Goal: Book appointment/travel/reservation

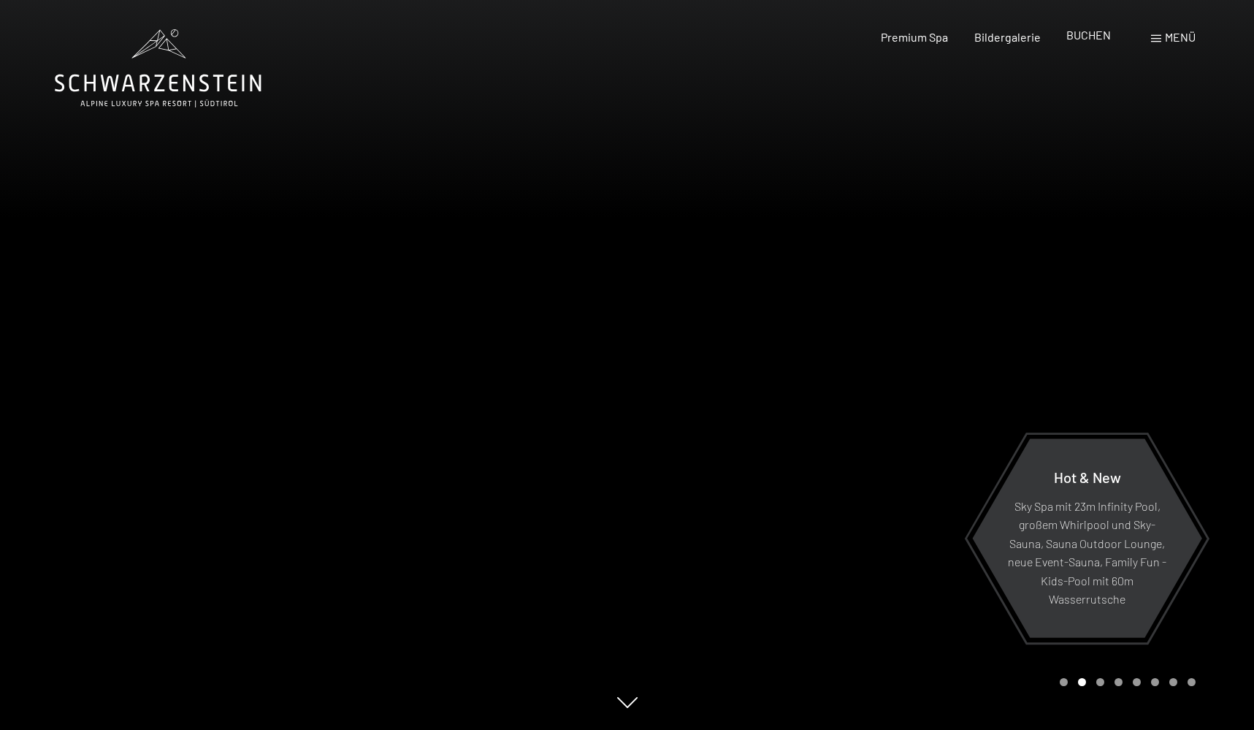
click at [1080, 39] on span "BUCHEN" at bounding box center [1089, 35] width 45 height 14
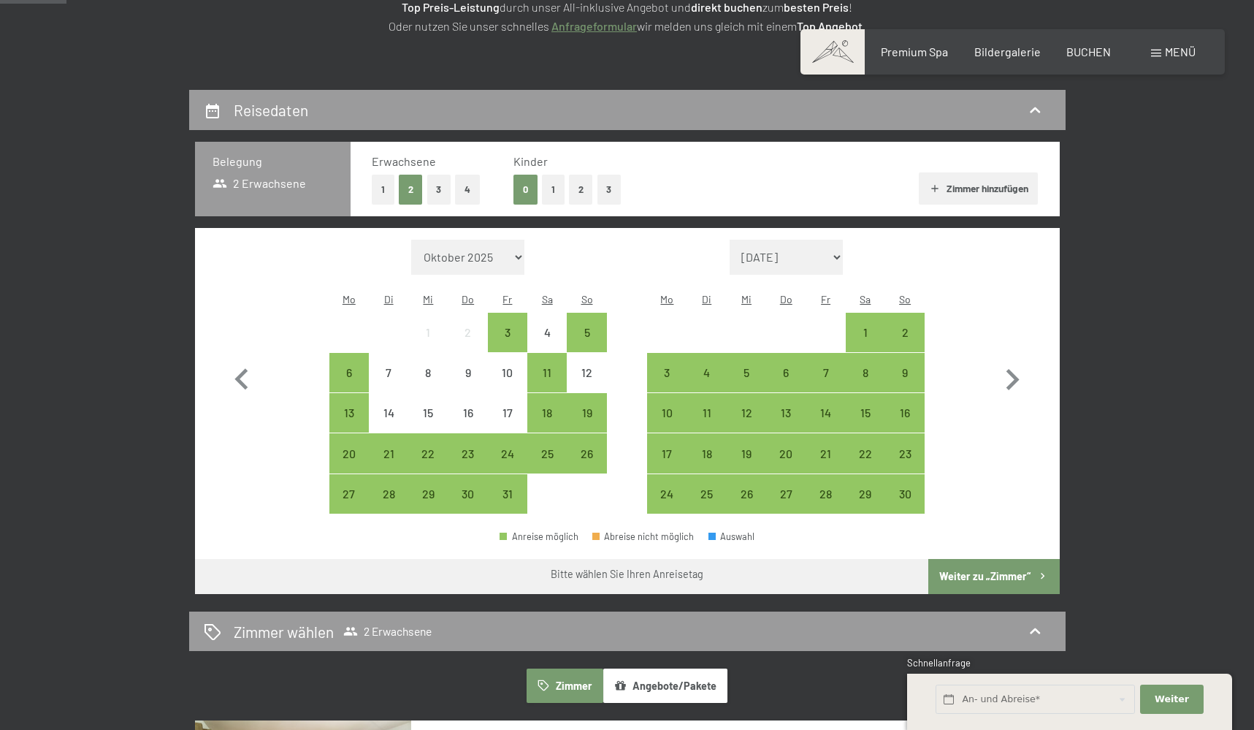
scroll to position [267, 0]
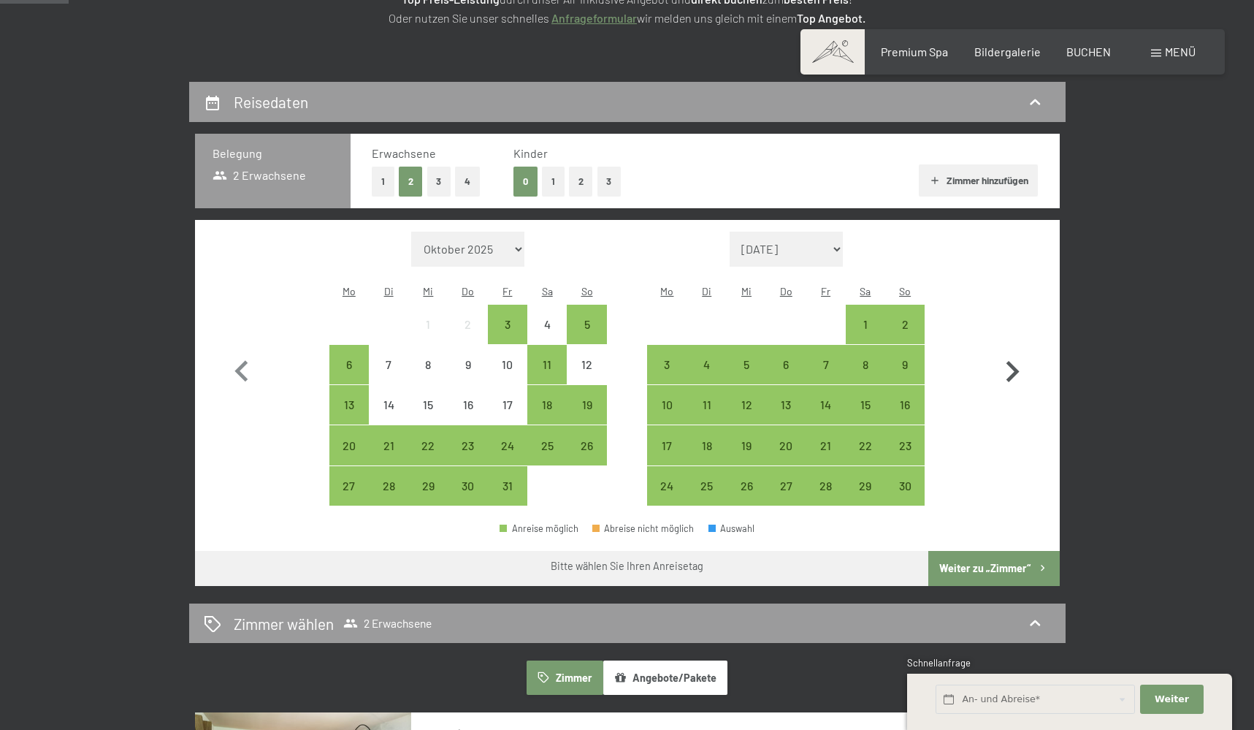
click at [1018, 356] on icon "button" at bounding box center [1012, 372] width 42 height 42
select select "2025-11-01"
select select "2025-12-01"
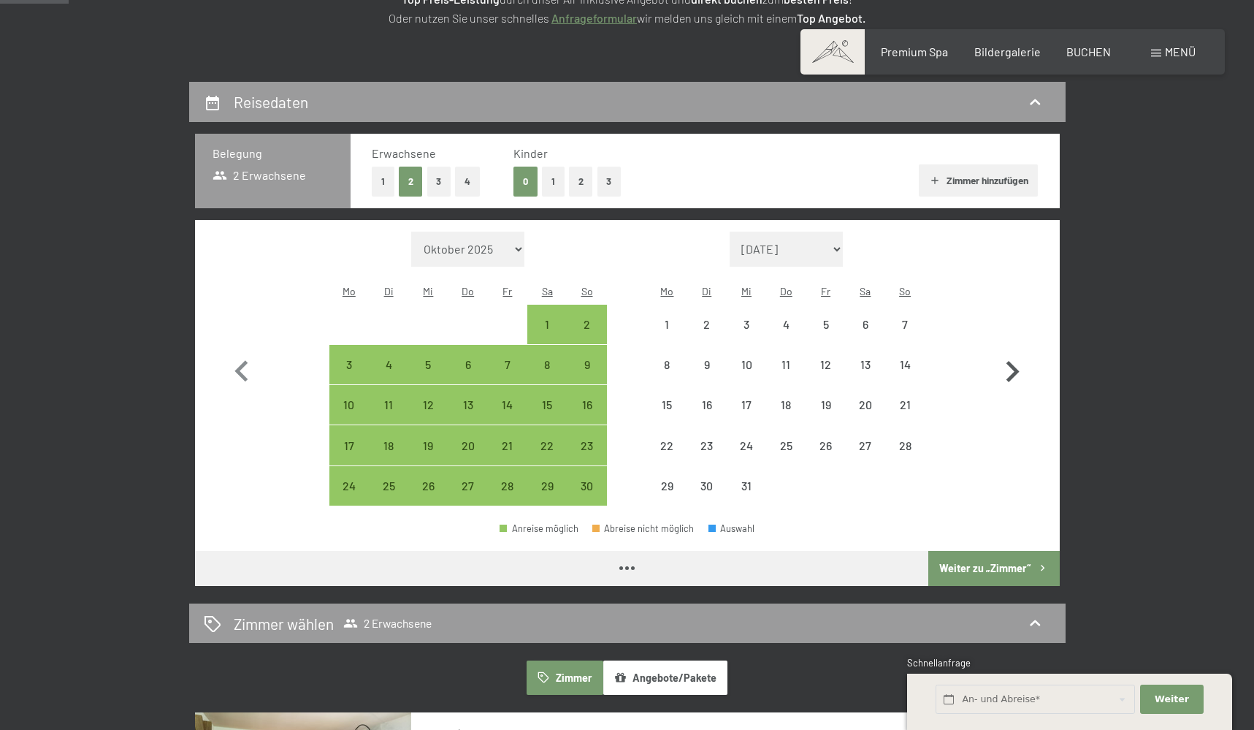
select select "2025-11-01"
select select "2025-12-01"
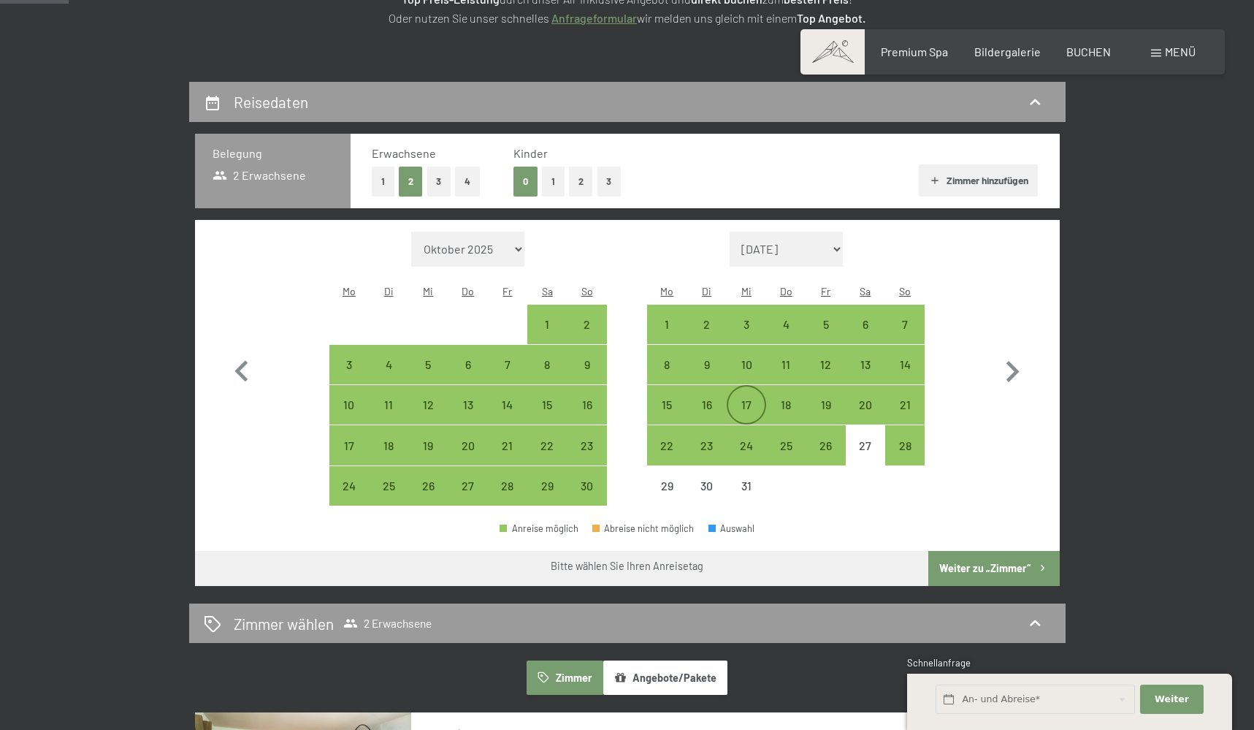
click at [739, 399] on div "17" at bounding box center [746, 417] width 37 height 37
select select "2025-11-01"
select select "2025-12-01"
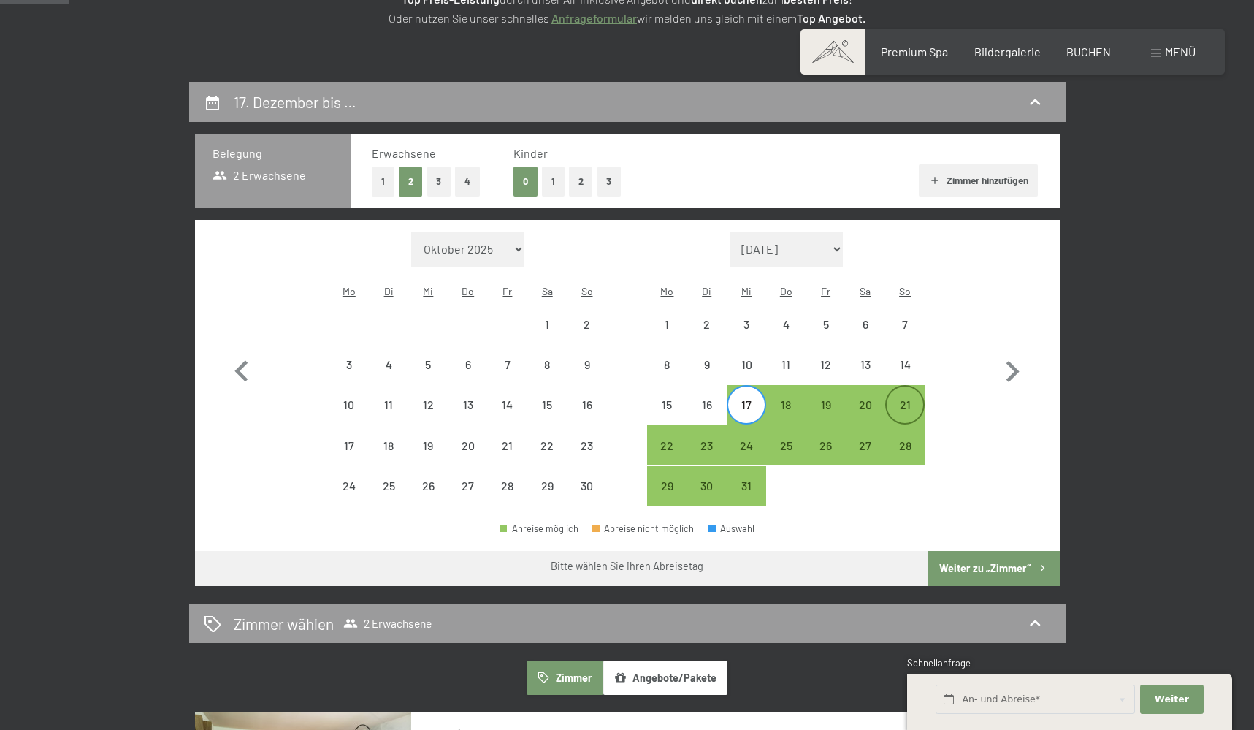
click at [906, 399] on div "21" at bounding box center [905, 417] width 37 height 37
select select "2025-11-01"
select select "2025-12-01"
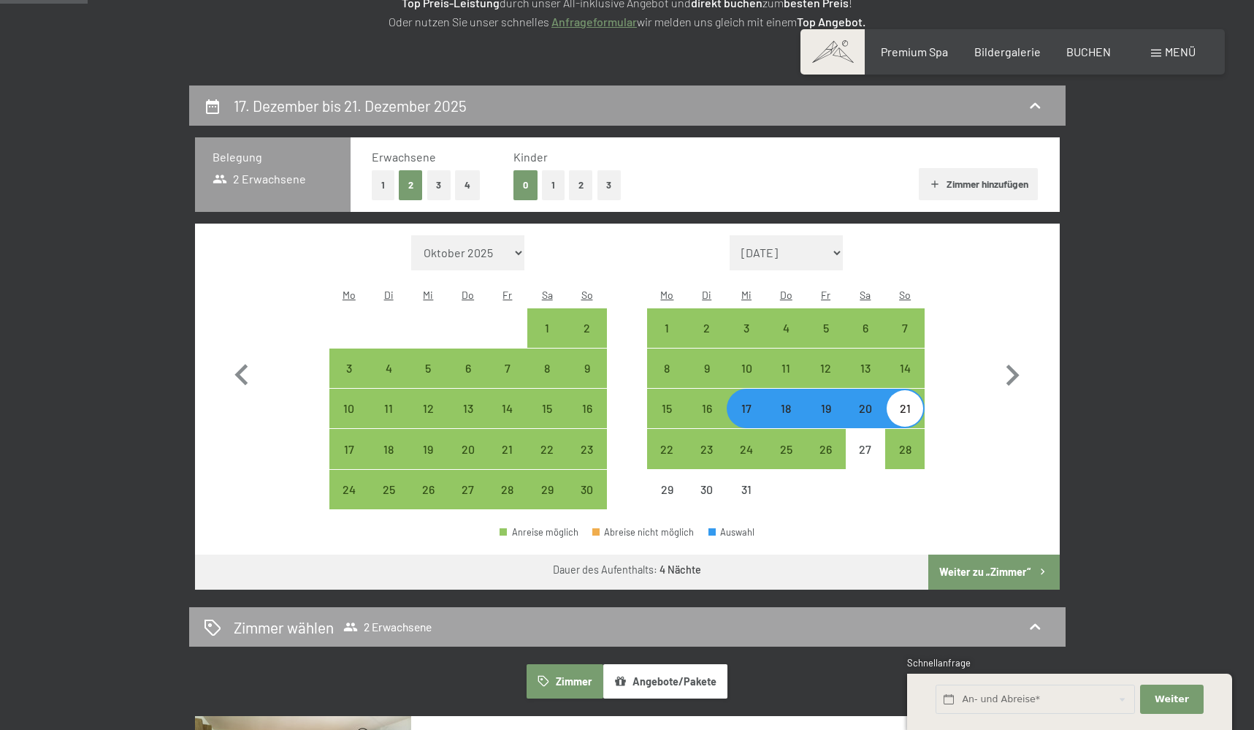
scroll to position [256, 0]
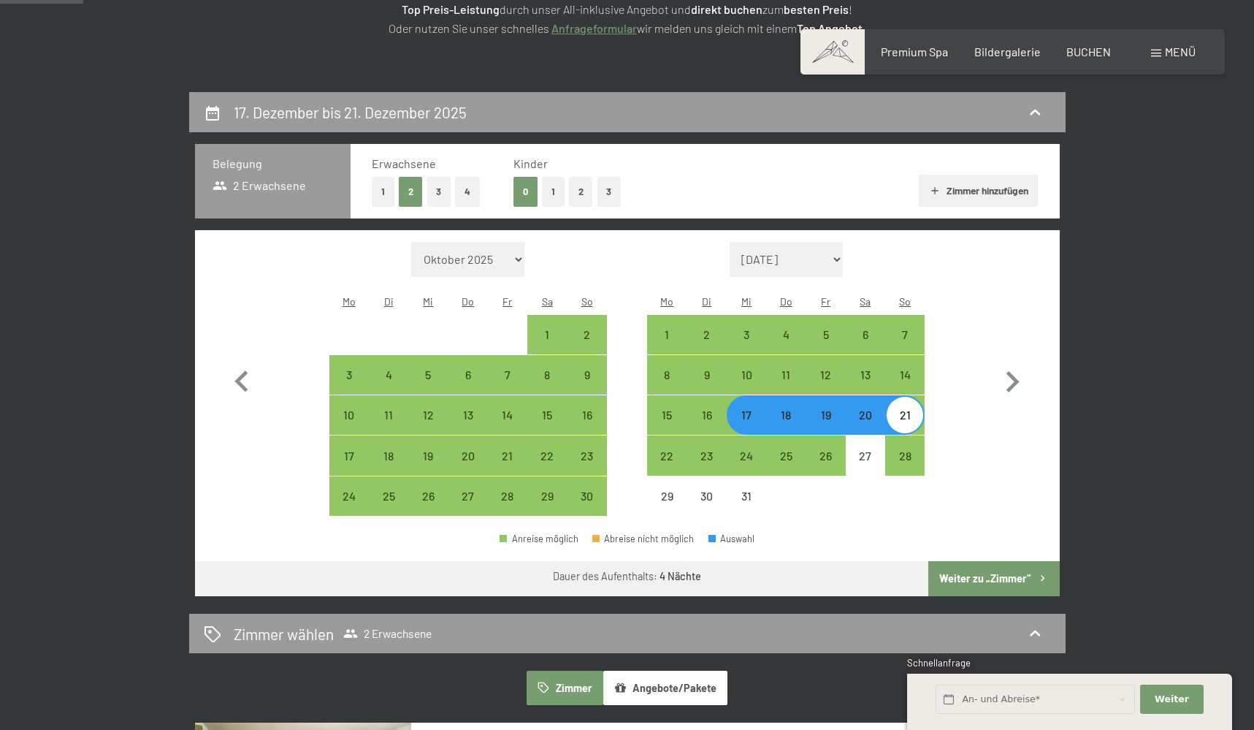
click at [554, 191] on button "1" at bounding box center [553, 192] width 23 height 30
select select "2025-11-01"
select select "2025-12-01"
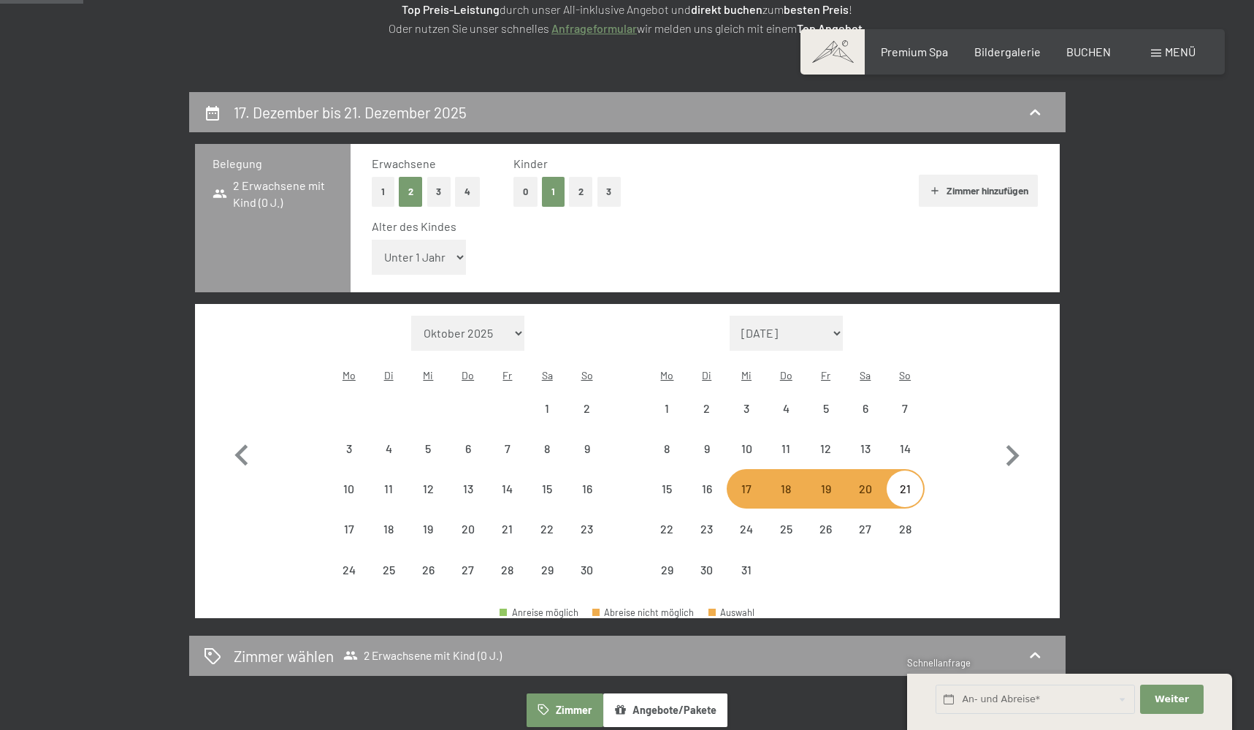
click at [445, 188] on button "3" at bounding box center [439, 192] width 24 height 30
select select "2025-11-01"
select select "2025-12-01"
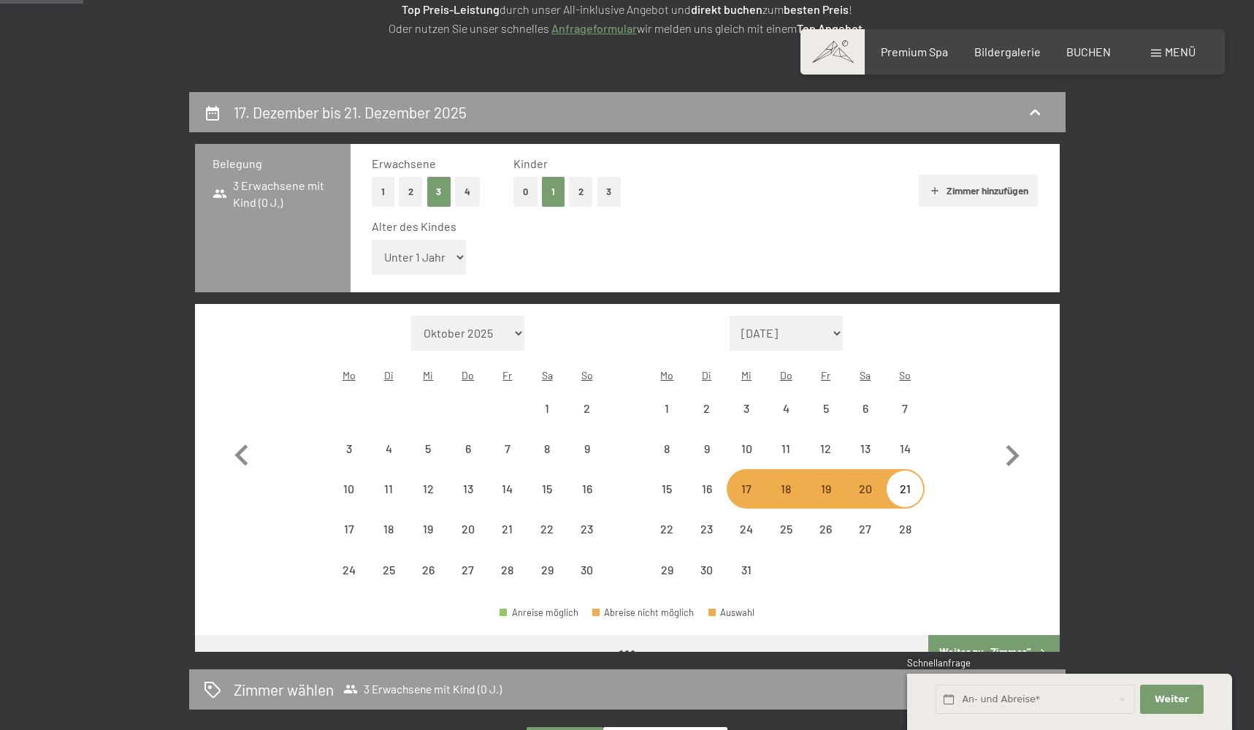
select select "2025-11-01"
select select "2025-12-01"
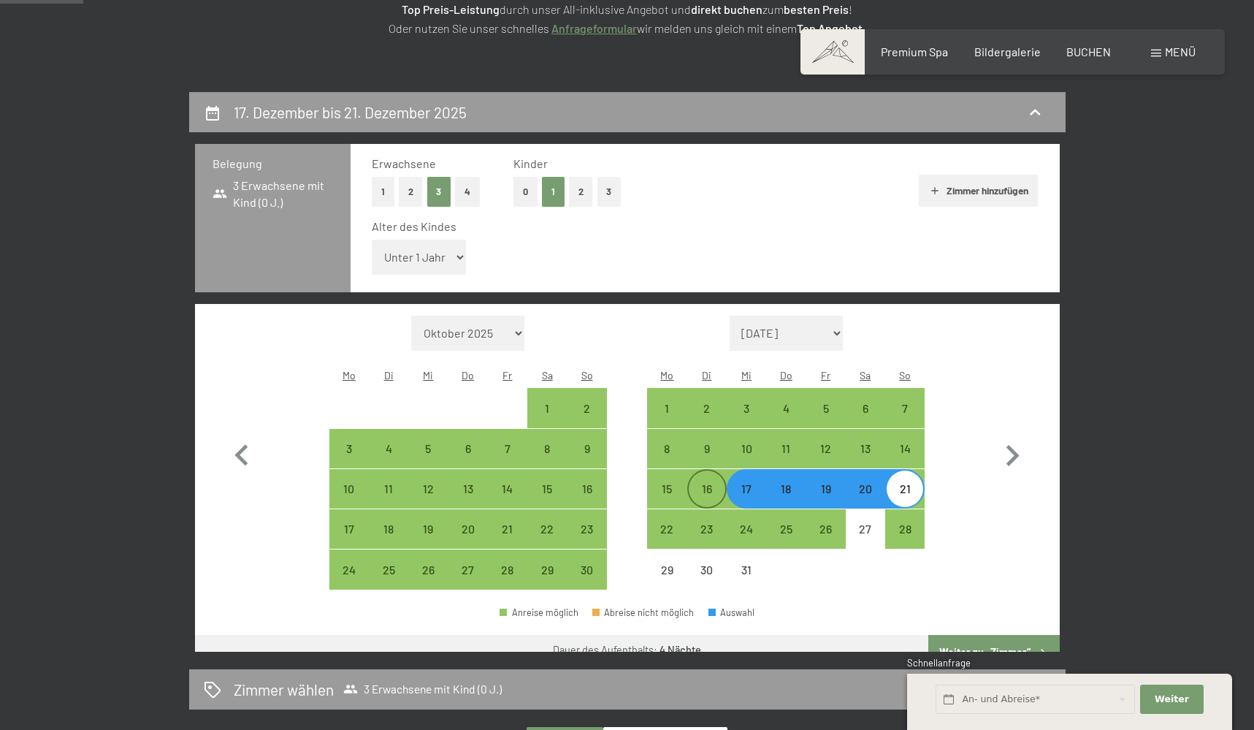
select select "2025-11-01"
select select "2025-12-01"
click at [742, 483] on div "17" at bounding box center [746, 501] width 37 height 37
select select "2025-11-01"
select select "2025-12-01"
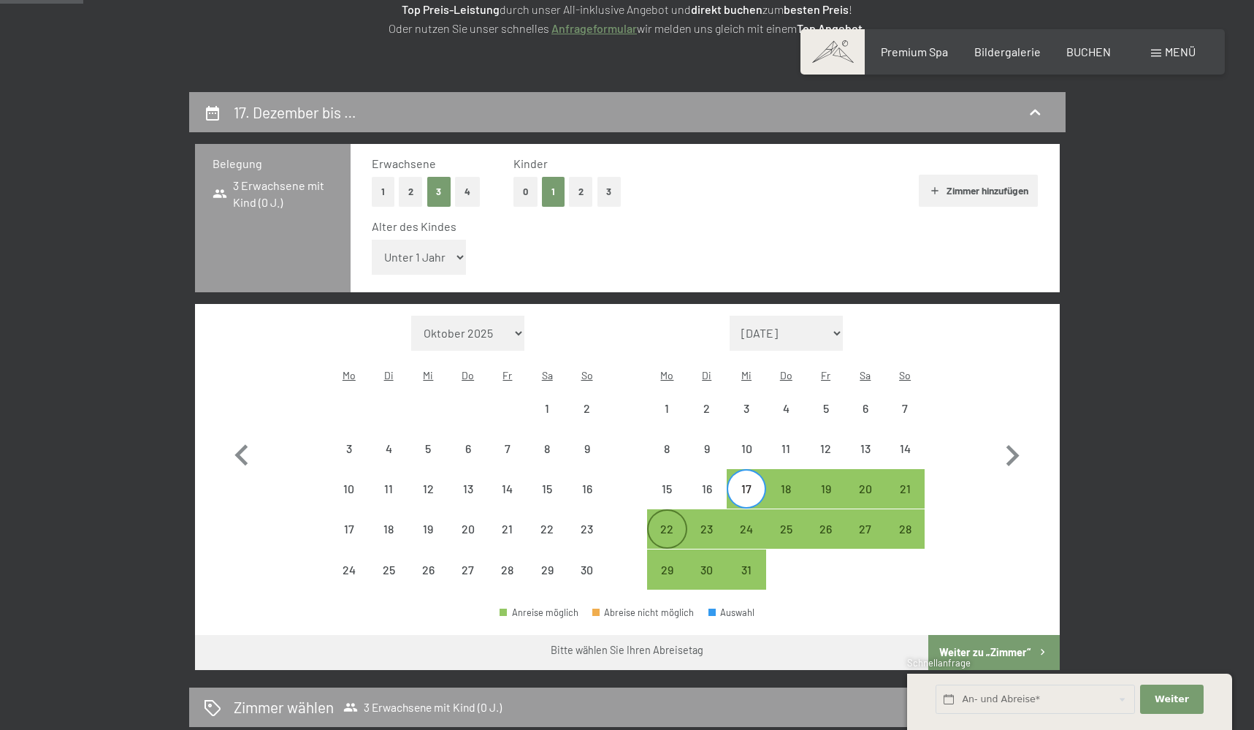
click at [671, 523] on div "22" at bounding box center [667, 541] width 37 height 37
select select "2025-11-01"
select select "2025-12-01"
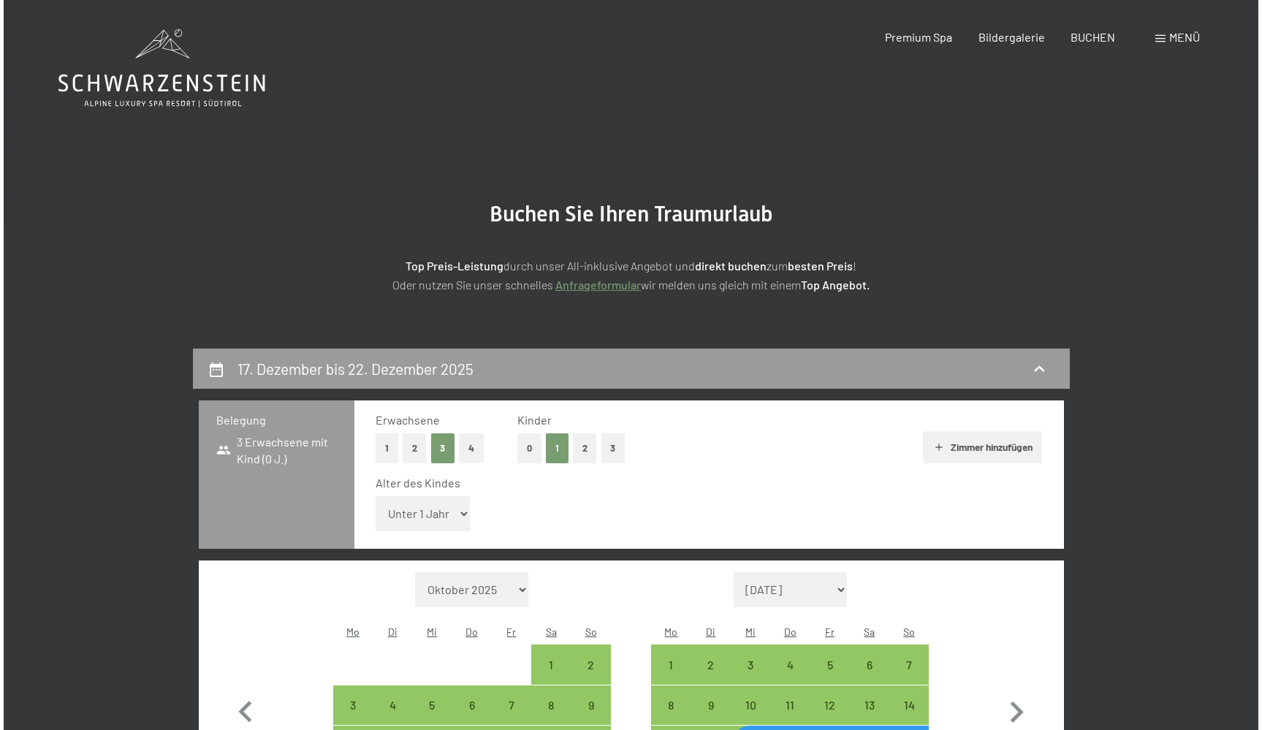
scroll to position [0, 0]
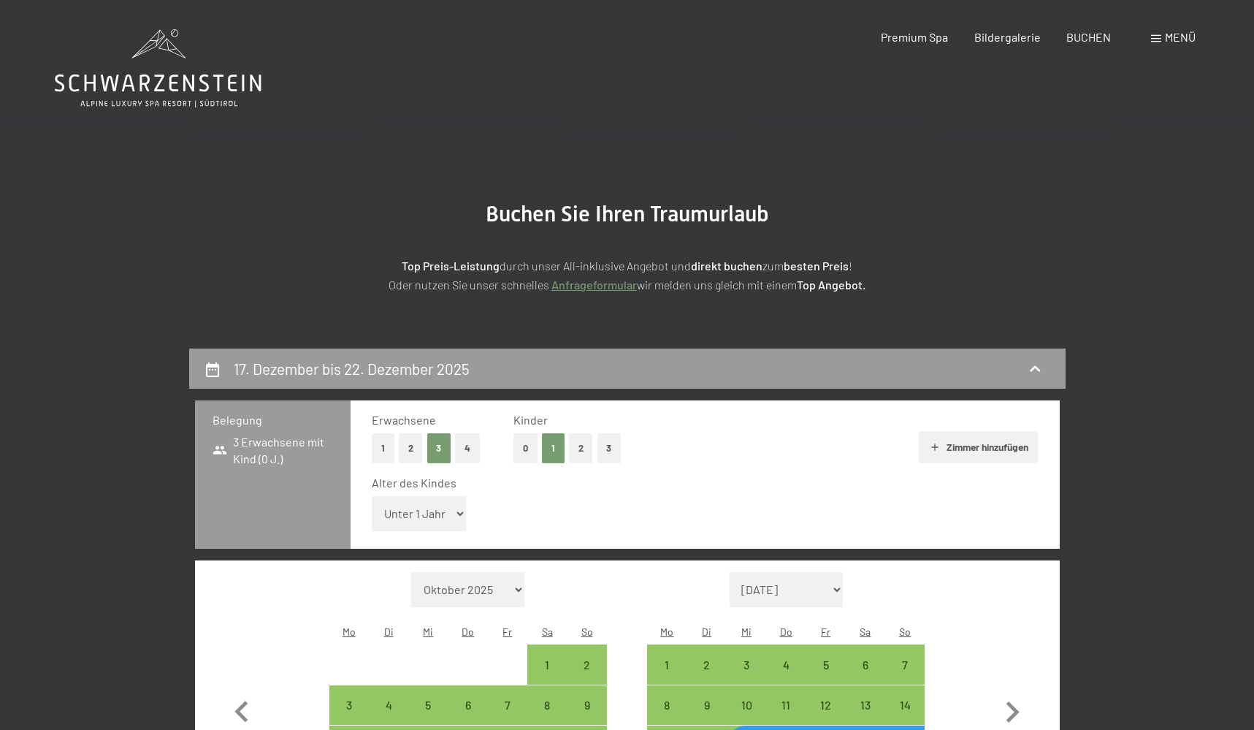
click at [1144, 36] on div "Buchen Anfragen Premium Spa Bildergalerie BUCHEN Menü DE IT EN Gutschein Bilder…" at bounding box center [1013, 37] width 366 height 16
click at [1158, 39] on span at bounding box center [1156, 38] width 10 height 7
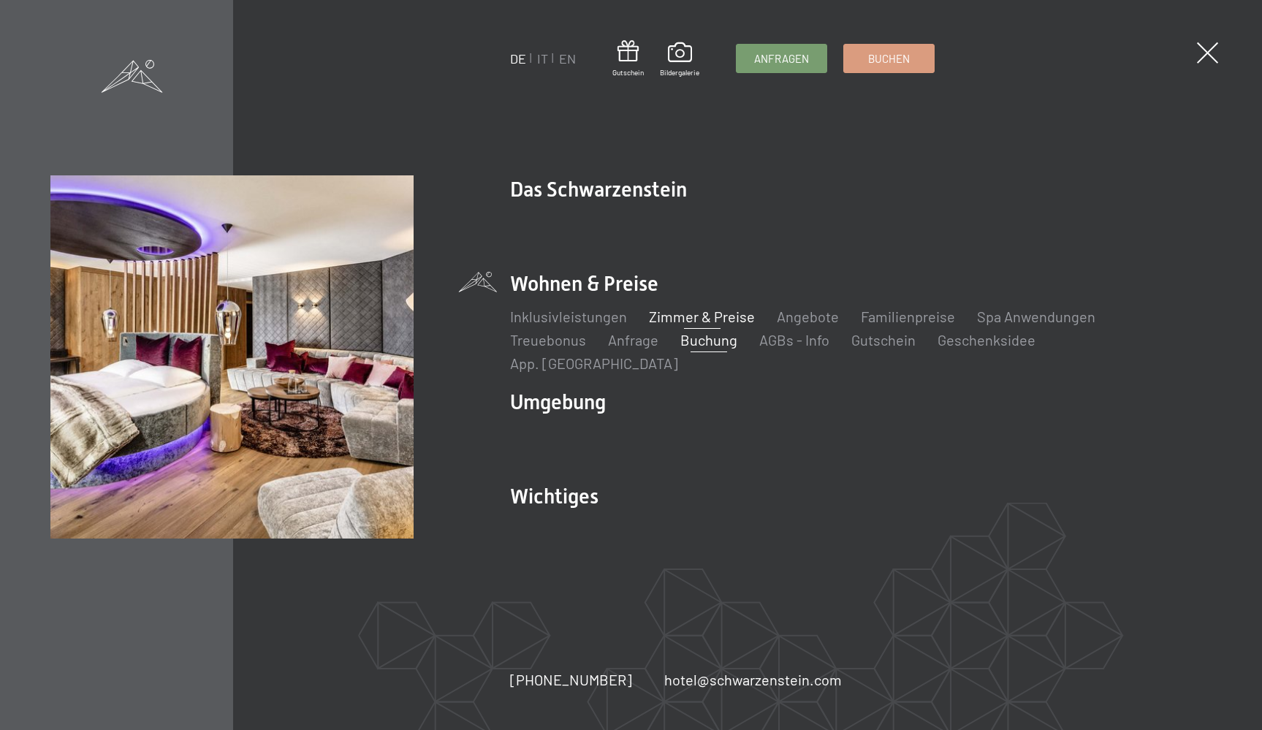
click at [703, 323] on link "Zimmer & Preise" at bounding box center [702, 317] width 106 height 18
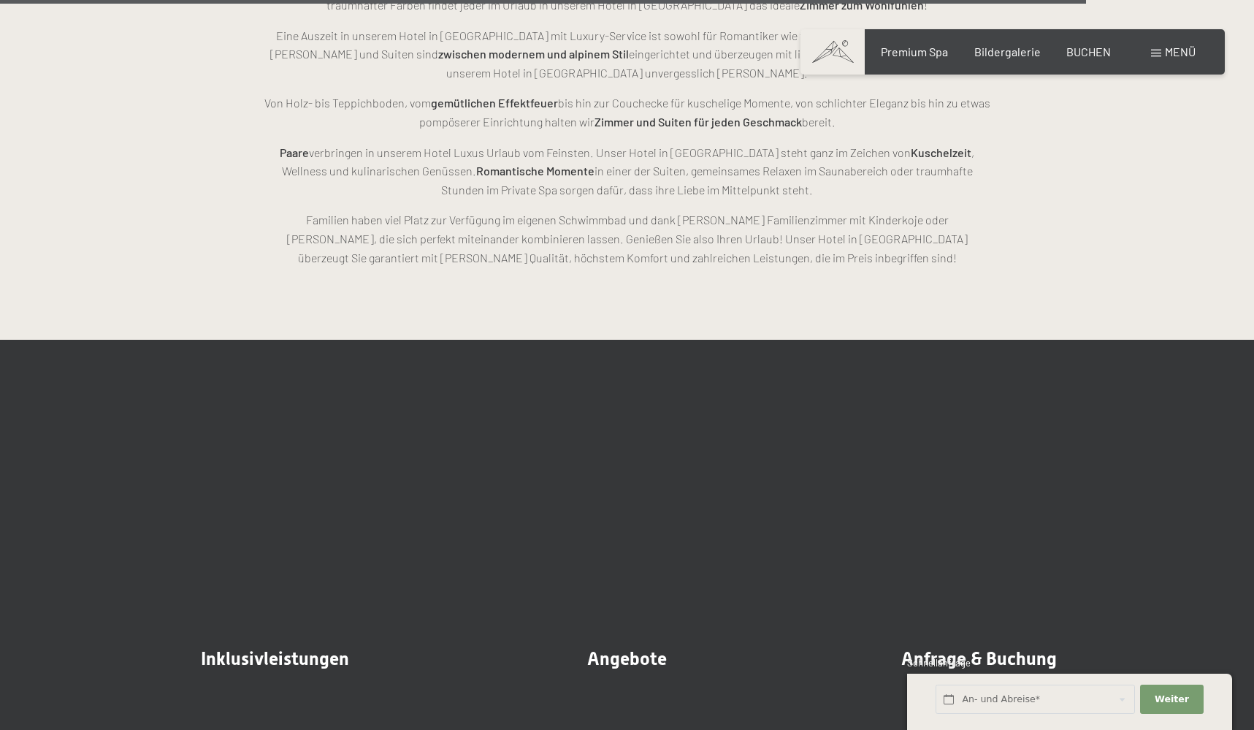
scroll to position [3965, 0]
